Goal: Task Accomplishment & Management: Manage account settings

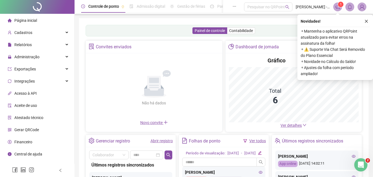
click at [290, 126] on span "Ver detalhes" at bounding box center [290, 125] width 21 height 4
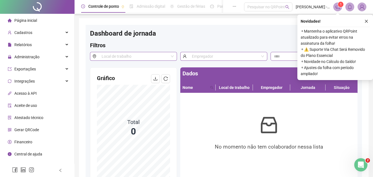
scroll to position [64, 0]
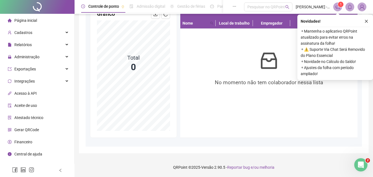
click at [31, 16] on div "Página inicial" at bounding box center [22, 20] width 29 height 11
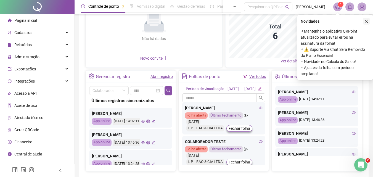
click at [366, 21] on icon "close" at bounding box center [366, 21] width 3 height 3
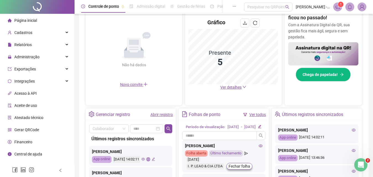
scroll to position [92, 0]
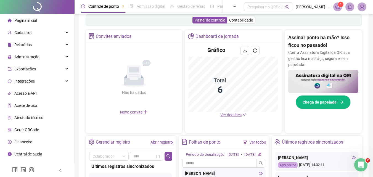
click at [231, 114] on span "Ver detalhes" at bounding box center [230, 115] width 21 height 4
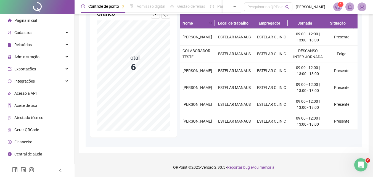
click at [27, 116] on span "Atestado técnico" at bounding box center [28, 117] width 29 height 4
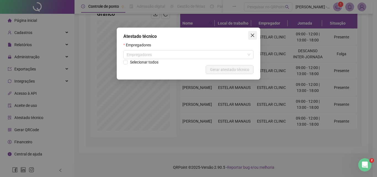
click at [253, 37] on icon "close" at bounding box center [252, 35] width 4 height 4
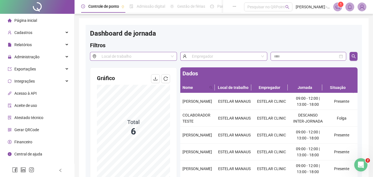
click at [33, 106] on span "Aceite de uso" at bounding box center [25, 105] width 23 height 4
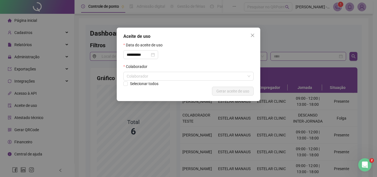
click at [199, 81] on div "Selecionar todos" at bounding box center [188, 84] width 130 height 6
click at [190, 75] on div "Colaborador" at bounding box center [188, 76] width 130 height 9
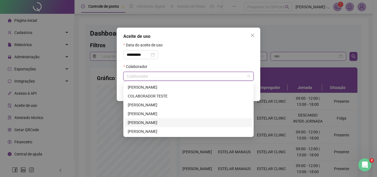
click at [151, 121] on div "[PERSON_NAME]" at bounding box center [188, 122] width 121 height 6
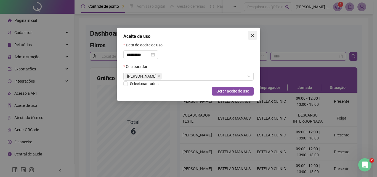
click at [253, 36] on icon "close" at bounding box center [252, 35] width 4 height 4
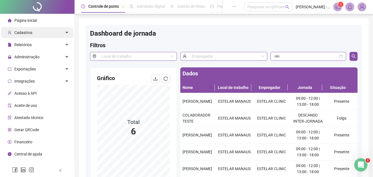
click at [39, 38] on div "Cadastros" at bounding box center [37, 32] width 72 height 11
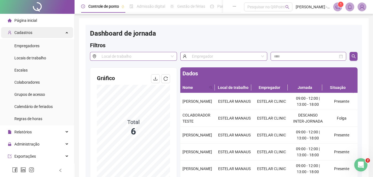
click at [45, 32] on div "Cadastros" at bounding box center [37, 32] width 72 height 11
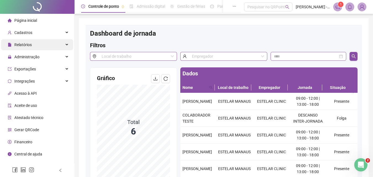
click at [30, 45] on span "Relatórios" at bounding box center [22, 44] width 17 height 4
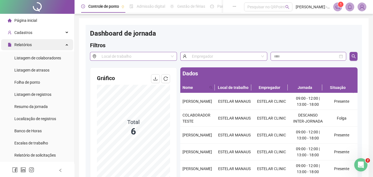
click at [37, 44] on div "Relatórios" at bounding box center [37, 44] width 72 height 11
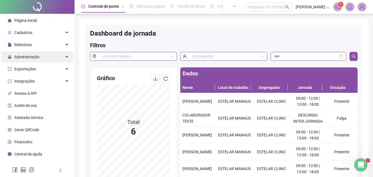
click at [30, 57] on span "Administração" at bounding box center [26, 57] width 25 height 4
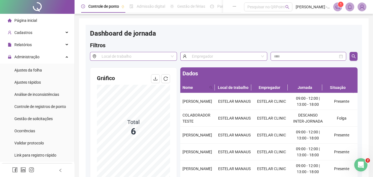
scroll to position [28, 0]
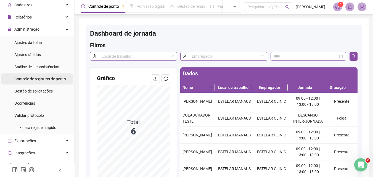
click at [56, 80] on span "Controle de registros de ponto" at bounding box center [40, 79] width 52 height 4
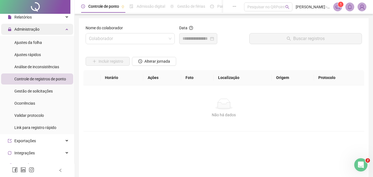
click at [30, 30] on span "Administração" at bounding box center [26, 29] width 25 height 4
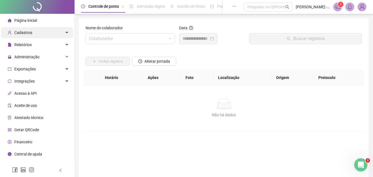
click at [30, 33] on span "Cadastros" at bounding box center [23, 32] width 18 height 4
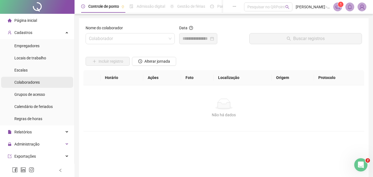
click at [21, 83] on span "Colaboradores" at bounding box center [26, 82] width 25 height 4
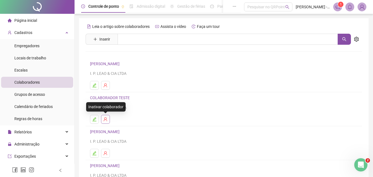
click at [106, 119] on icon "user-delete" at bounding box center [105, 119] width 4 height 4
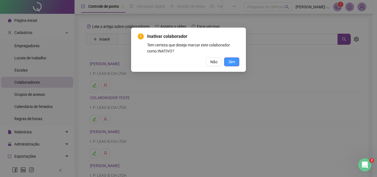
click at [234, 61] on span "Sim" at bounding box center [231, 62] width 6 height 6
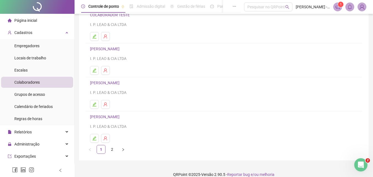
scroll to position [90, 0]
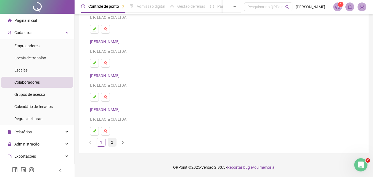
click at [110, 141] on link "2" at bounding box center [112, 142] width 8 height 8
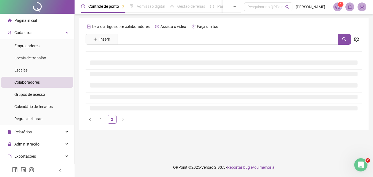
scroll to position [0, 0]
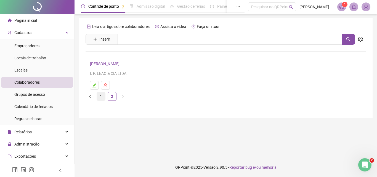
click at [100, 94] on link "1" at bounding box center [101, 96] width 8 height 8
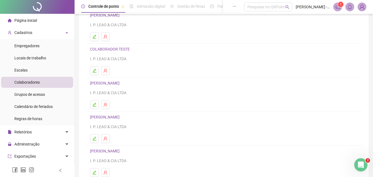
scroll to position [90, 0]
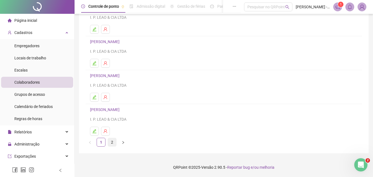
click at [112, 142] on link "2" at bounding box center [112, 142] width 8 height 8
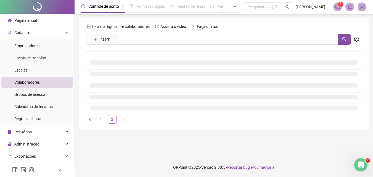
scroll to position [0, 0]
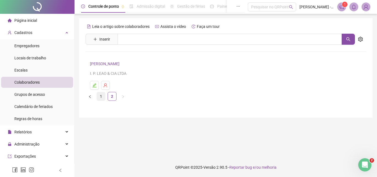
click at [100, 99] on link "1" at bounding box center [101, 96] width 8 height 8
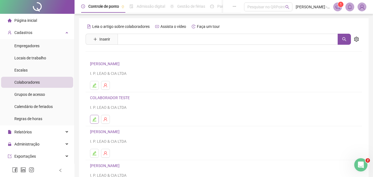
click at [97, 118] on button "button" at bounding box center [94, 119] width 9 height 9
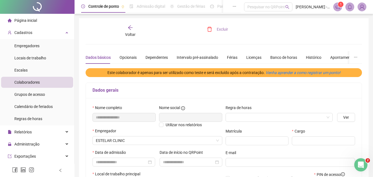
click at [224, 28] on span "Excluir" at bounding box center [222, 29] width 11 height 6
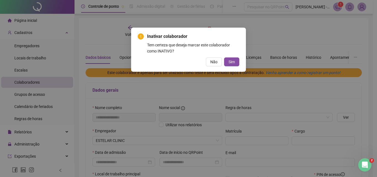
click at [234, 66] on div "Inativar colaborador Tem certeza que deseja marcar este colaborador como INATIV…" at bounding box center [188, 50] width 115 height 44
click at [229, 63] on span "Sim" at bounding box center [231, 62] width 6 height 6
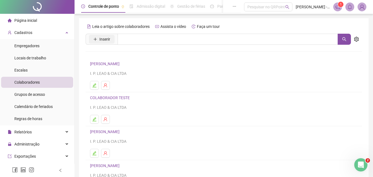
click at [102, 38] on span "Inserir" at bounding box center [104, 39] width 11 height 6
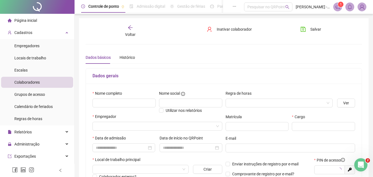
type input "*****"
click at [109, 104] on input "text" at bounding box center [123, 102] width 63 height 9
type input "**********"
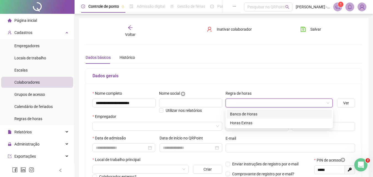
click at [296, 105] on input "search" at bounding box center [277, 103] width 96 height 8
click at [247, 122] on div "Horas Extras" at bounding box center [279, 123] width 98 height 6
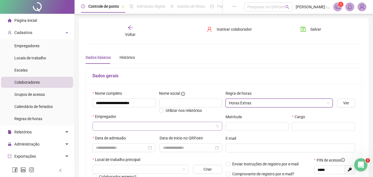
click at [110, 122] on div at bounding box center [157, 126] width 130 height 9
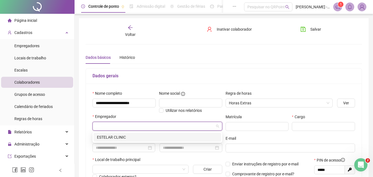
click at [114, 137] on div "ESTELAR CLINIC" at bounding box center [157, 137] width 121 height 6
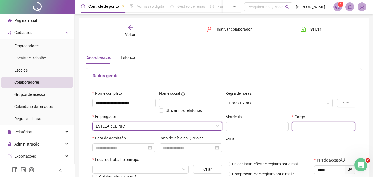
click at [307, 128] on input "text" at bounding box center [323, 126] width 63 height 9
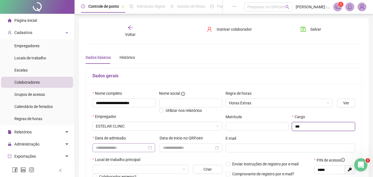
click at [149, 147] on div at bounding box center [124, 148] width 56 height 6
type input "***"
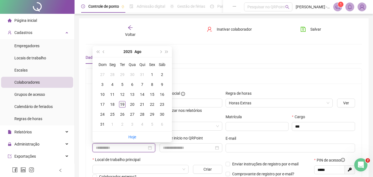
type input "**********"
click at [122, 104] on div "19" at bounding box center [122, 104] width 7 height 7
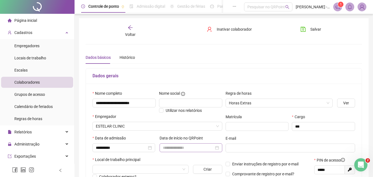
click at [218, 152] on div at bounding box center [190, 147] width 63 height 9
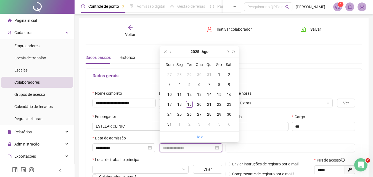
click at [217, 148] on div at bounding box center [191, 148] width 56 height 6
type input "**********"
click at [192, 103] on div "19" at bounding box center [189, 104] width 7 height 7
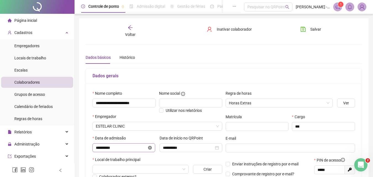
click at [151, 148] on icon "close-circle" at bounding box center [150, 148] width 4 height 4
click at [138, 153] on div "Data de admissão" at bounding box center [123, 146] width 67 height 22
click at [143, 149] on input at bounding box center [121, 148] width 51 height 6
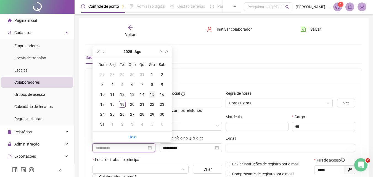
type input "**********"
click at [155, 95] on td "15" at bounding box center [152, 94] width 10 height 10
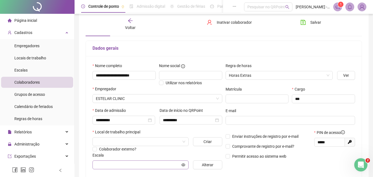
scroll to position [55, 0]
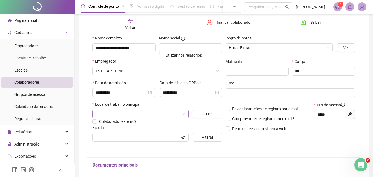
click at [182, 115] on span at bounding box center [140, 114] width 89 height 8
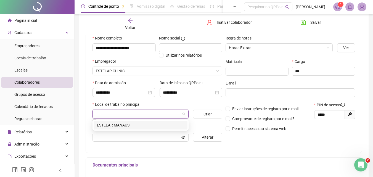
click at [142, 126] on div "ESTELAR MANAUS" at bounding box center [140, 125] width 87 height 6
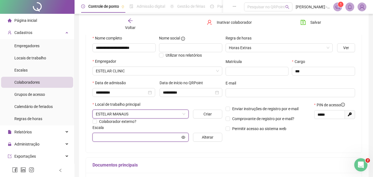
click at [175, 139] on input "text" at bounding box center [138, 137] width 84 height 6
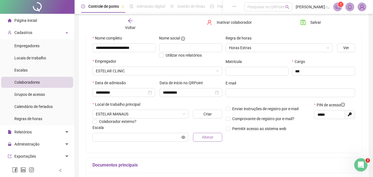
click at [198, 138] on button "Alterar" at bounding box center [207, 137] width 29 height 9
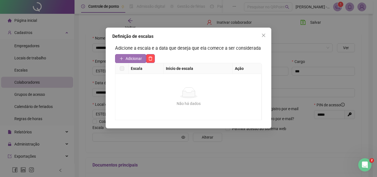
click at [127, 59] on span "Adicionar" at bounding box center [134, 58] width 16 height 6
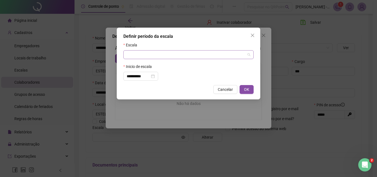
click at [148, 57] on input "search" at bounding box center [186, 54] width 119 height 8
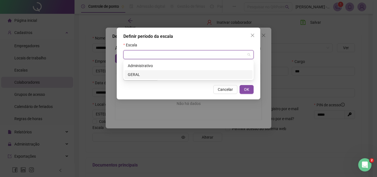
click at [149, 74] on div "GERAL" at bounding box center [188, 74] width 121 height 6
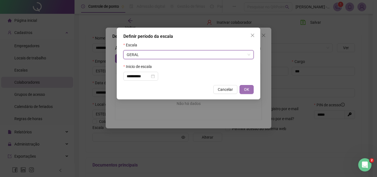
click at [248, 89] on span "OK" at bounding box center [246, 89] width 5 height 6
type input "*****"
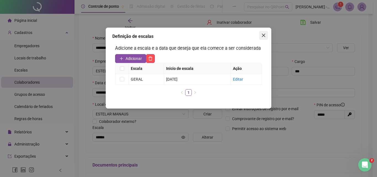
click at [262, 36] on icon "close" at bounding box center [263, 35] width 4 height 4
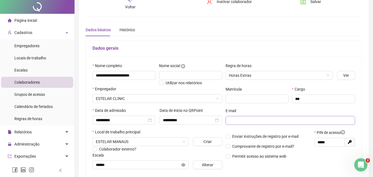
scroll to position [0, 0]
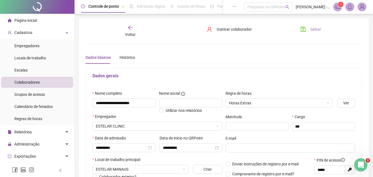
click at [310, 30] on span "Salvar" at bounding box center [315, 29] width 11 height 6
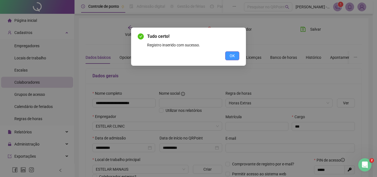
click at [230, 55] on span "OK" at bounding box center [232, 56] width 5 height 6
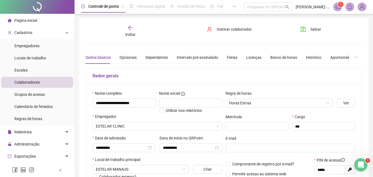
click at [132, 31] on div "Voltar" at bounding box center [130, 31] width 42 height 13
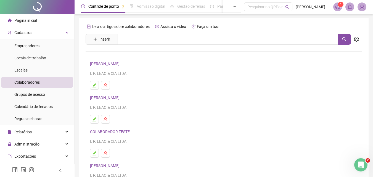
drag, startPoint x: 96, startPoint y: 118, endPoint x: 137, endPoint y: 63, distance: 69.0
click at [131, 70] on ul "ADRIA [PERSON_NAME] LEAO & CIA LTDA [PERSON_NAME] I. P. LEAO & CIA LTDA COLABOR…" at bounding box center [224, 142] width 276 height 169
click at [95, 117] on button "button" at bounding box center [94, 119] width 9 height 9
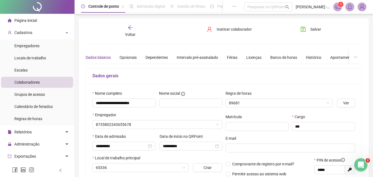
type input "*****"
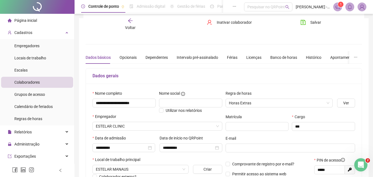
scroll to position [55, 0]
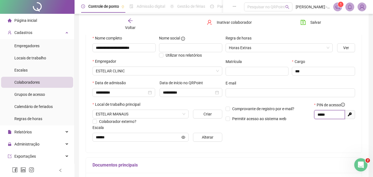
drag, startPoint x: 333, startPoint y: 114, endPoint x: 310, endPoint y: 114, distance: 22.6
click at [310, 114] on div "Comprovante de registro por e-mail? Permitir acesso ao sistema web PIN de acess…" at bounding box center [290, 114] width 133 height 24
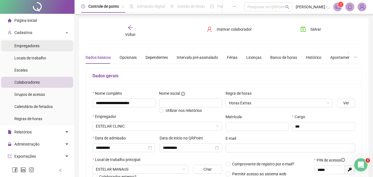
click at [26, 44] on span "Empregadores" at bounding box center [26, 46] width 25 height 4
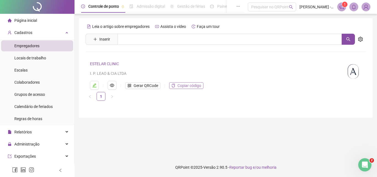
click at [192, 87] on span "Copiar código" at bounding box center [189, 85] width 24 height 6
click at [36, 78] on div "Colaboradores" at bounding box center [26, 82] width 25 height 11
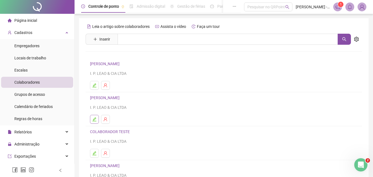
click at [92, 120] on button "button" at bounding box center [94, 119] width 9 height 9
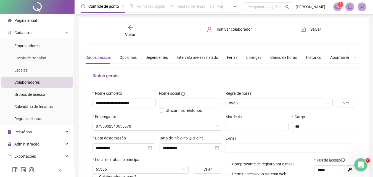
type input "*****"
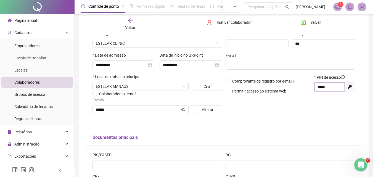
drag, startPoint x: 334, startPoint y: 88, endPoint x: 305, endPoint y: 88, distance: 28.7
click at [305, 88] on div "Comprovante de registro por e-mail? Permitir acesso ao sistema web PIN de acess…" at bounding box center [290, 86] width 133 height 24
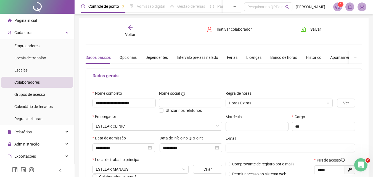
click at [131, 39] on div "**********" at bounding box center [224, 155] width 276 height 260
click at [130, 33] on span "Voltar" at bounding box center [130, 34] width 10 height 4
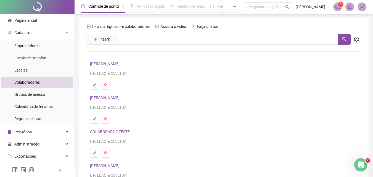
click at [121, 65] on link "[PERSON_NAME]" at bounding box center [105, 64] width 31 height 4
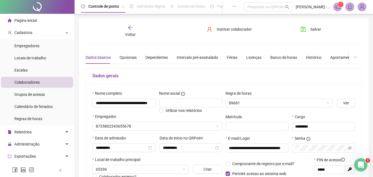
type input "*****"
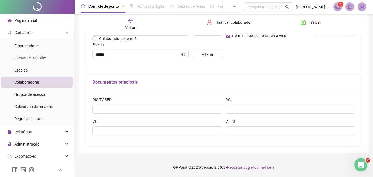
scroll to position [83, 0]
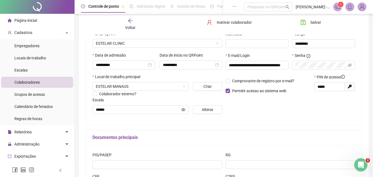
click at [138, 25] on div "Voltar" at bounding box center [130, 24] width 42 height 13
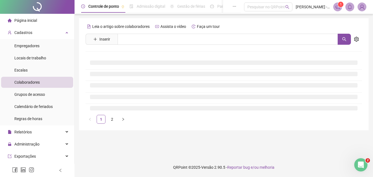
scroll to position [0, 0]
